Goal: Communication & Community: Ask a question

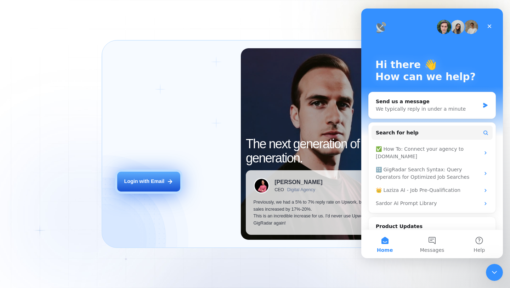
click at [147, 186] on button "Login with Email" at bounding box center [148, 182] width 63 height 20
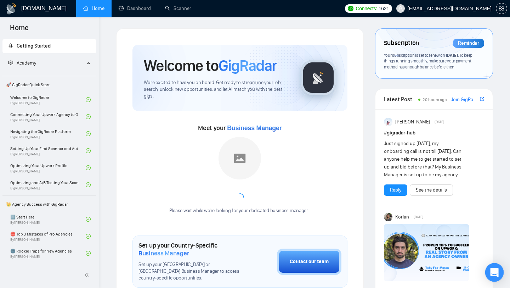
click at [499, 270] on div "Open Intercom Messenger" at bounding box center [495, 272] width 19 height 19
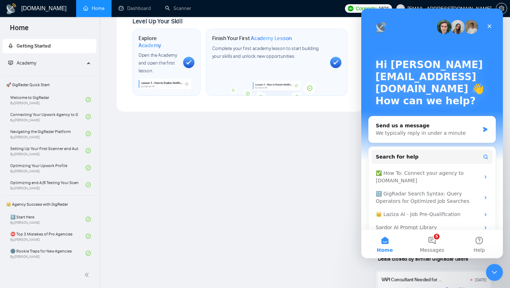
scroll to position [446, 0]
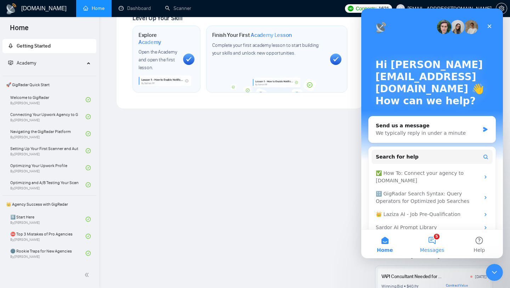
click at [431, 242] on button "5 Messages" at bounding box center [432, 244] width 47 height 28
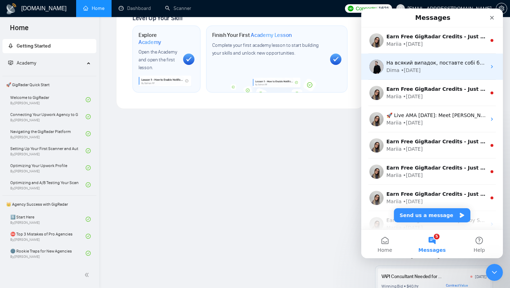
click at [411, 74] on div "На всякий випадок, поставте собі будь ласка також нагадування за 3 дні до понов…" at bounding box center [433, 67] width 142 height 26
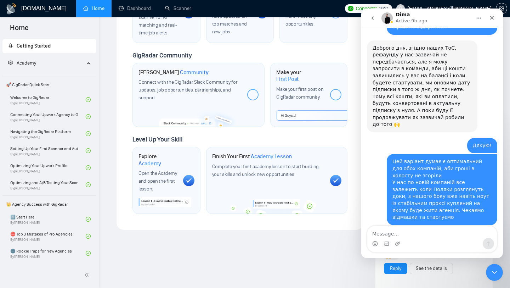
scroll to position [269, 0]
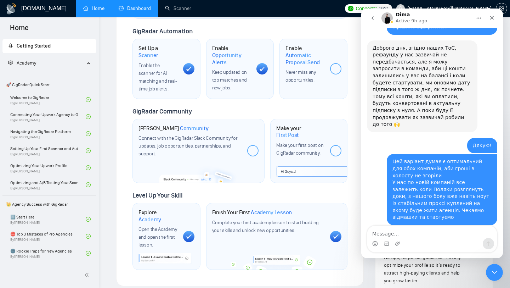
click at [133, 9] on link "Dashboard" at bounding box center [135, 8] width 32 height 6
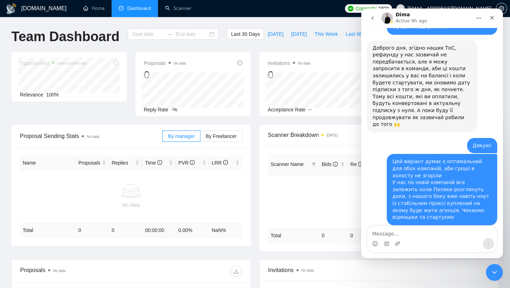
type input "[DATE]"
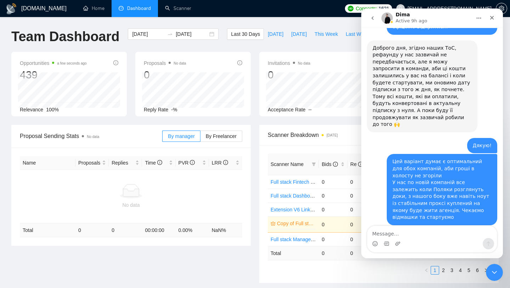
click at [384, 238] on div "Intercom messenger" at bounding box center [387, 243] width 6 height 11
click at [384, 235] on textarea "Message…" at bounding box center [433, 232] width 130 height 12
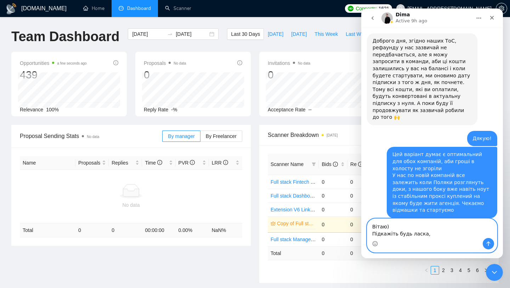
click at [395, 234] on textarea "Вітаю) Підкажіть будь ласка," at bounding box center [433, 228] width 130 height 19
click at [440, 233] on textarea "Вітаю) Підкажіть, будь ласка," at bounding box center [433, 228] width 130 height 19
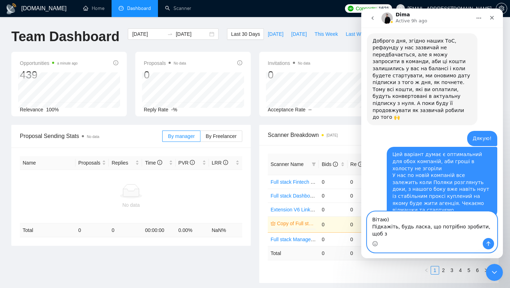
scroll to position [2072, 0]
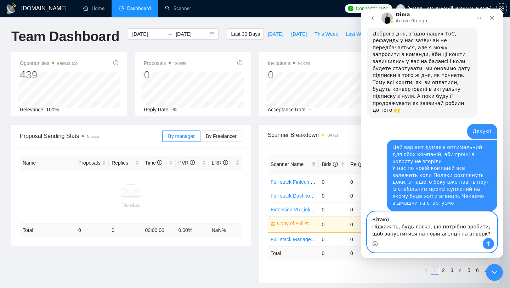
type textarea "Вітаю) Підкажіть, будь ласка, що потрібно зробити, щоб запуститися на новій аге…"
click at [487, 241] on icon "Send a message…" at bounding box center [489, 244] width 6 height 6
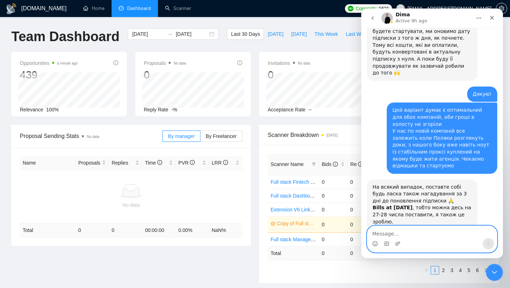
scroll to position [2109, 0]
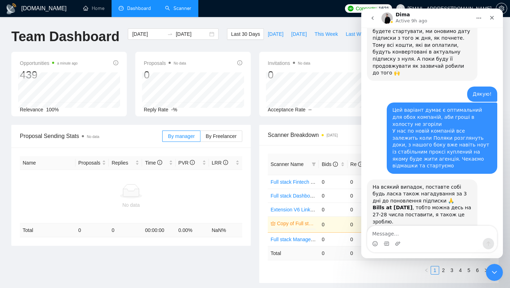
click at [176, 5] on link "Scanner" at bounding box center [178, 8] width 26 height 6
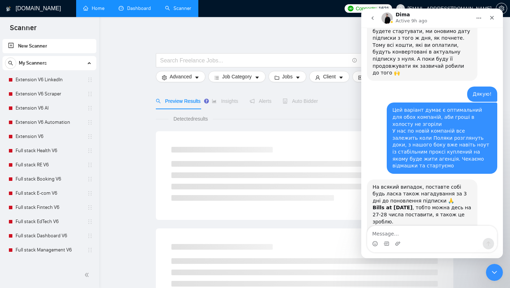
click at [99, 11] on link "Home" at bounding box center [93, 8] width 21 height 6
